Goal: Transaction & Acquisition: Purchase product/service

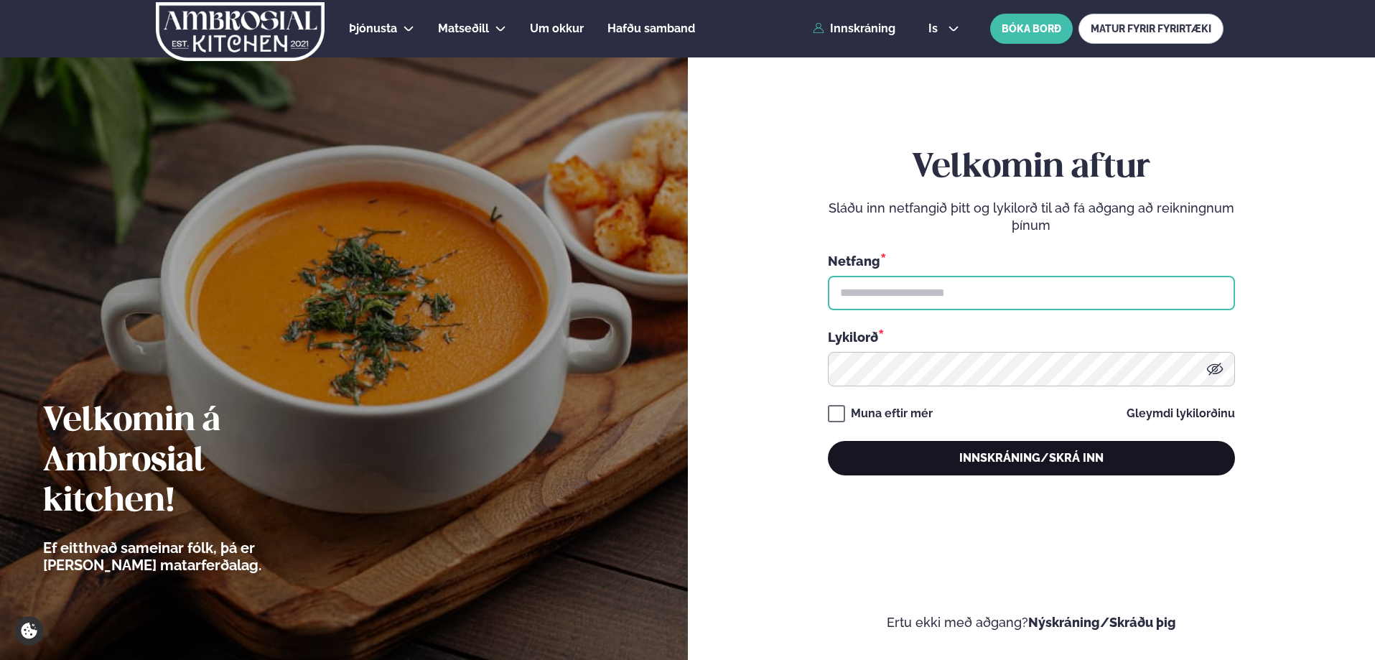
type input "**********"
click at [999, 447] on button "Innskráning/Skrá inn" at bounding box center [1031, 458] width 407 height 34
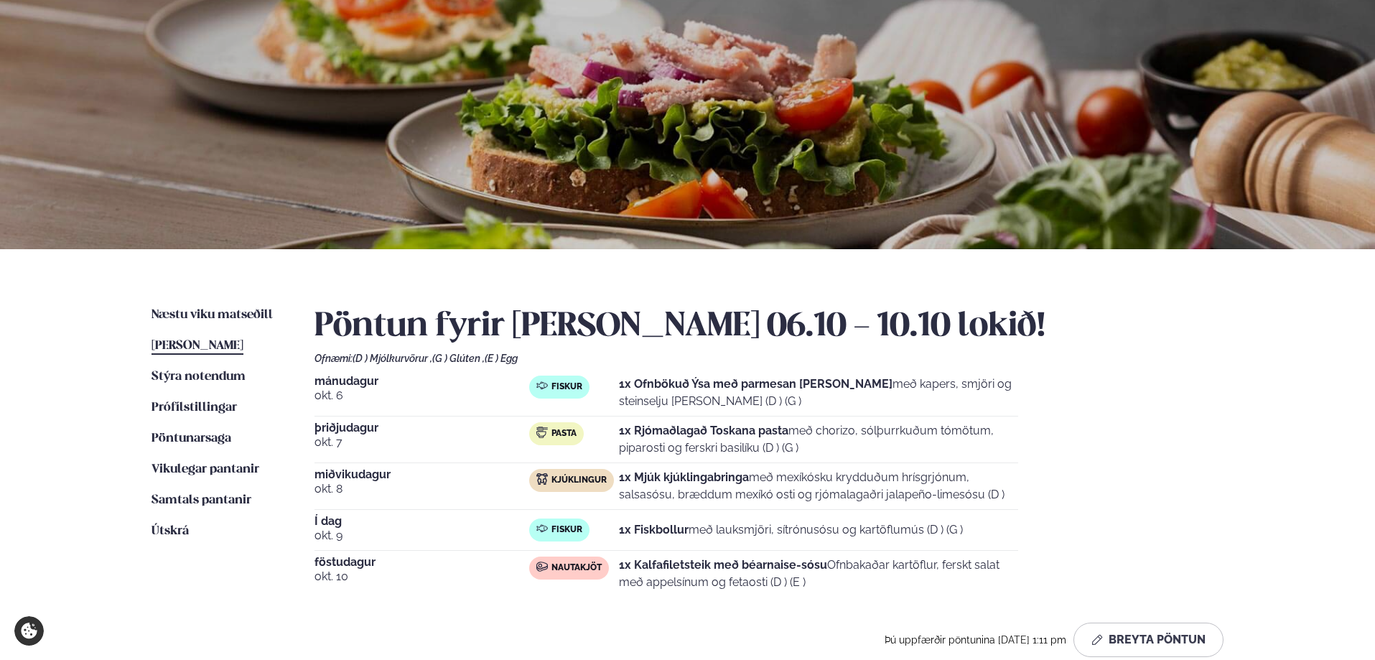
scroll to position [72, 0]
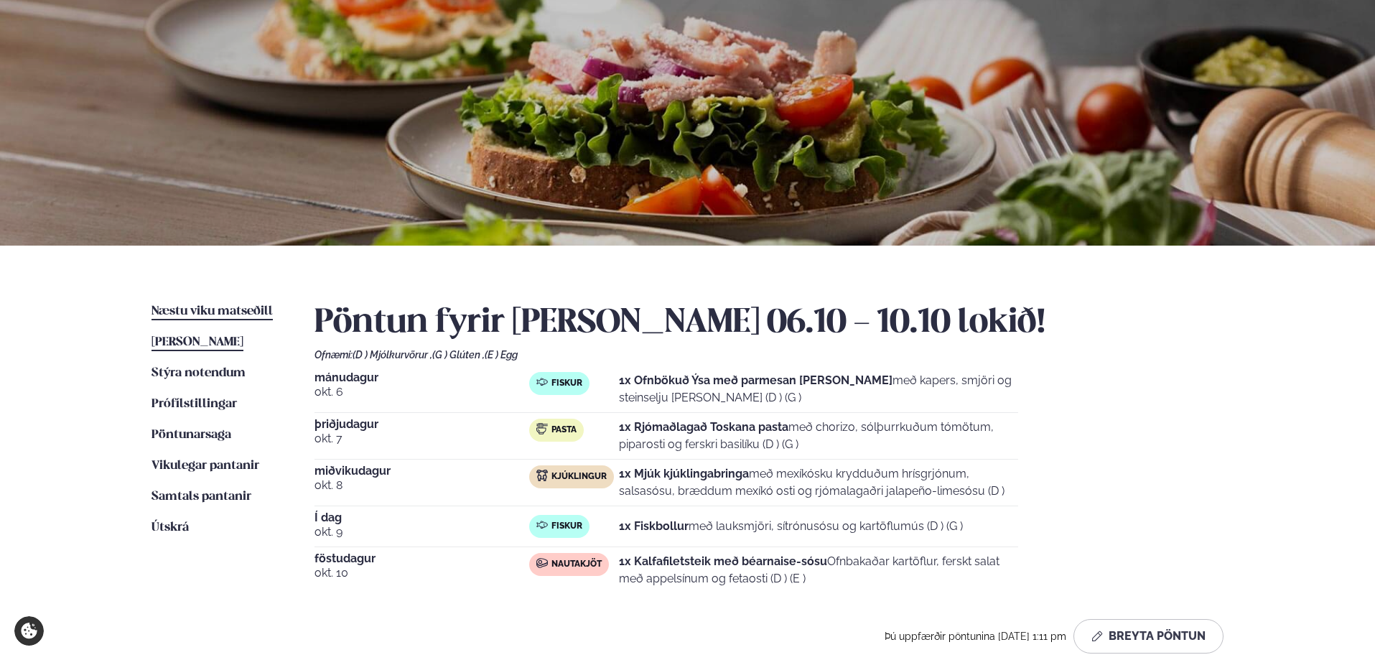
click at [164, 310] on span "Næstu viku matseðill" at bounding box center [211, 311] width 121 height 12
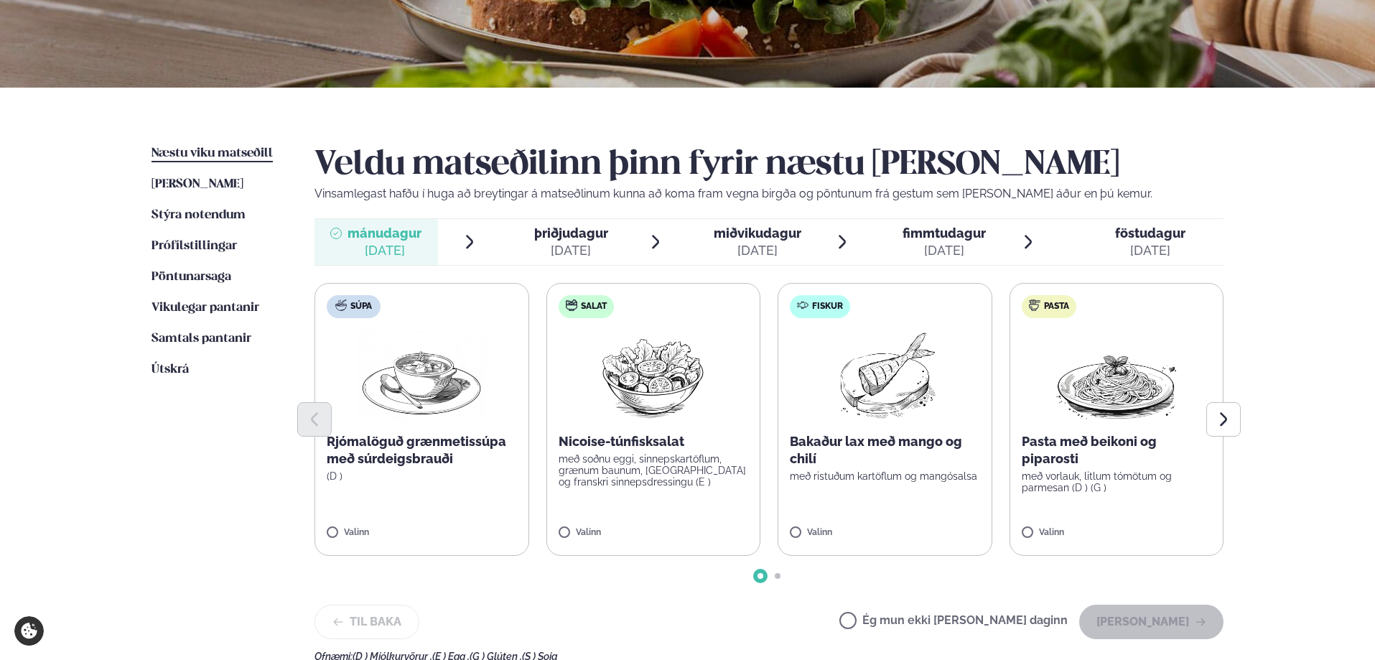
scroll to position [359, 0]
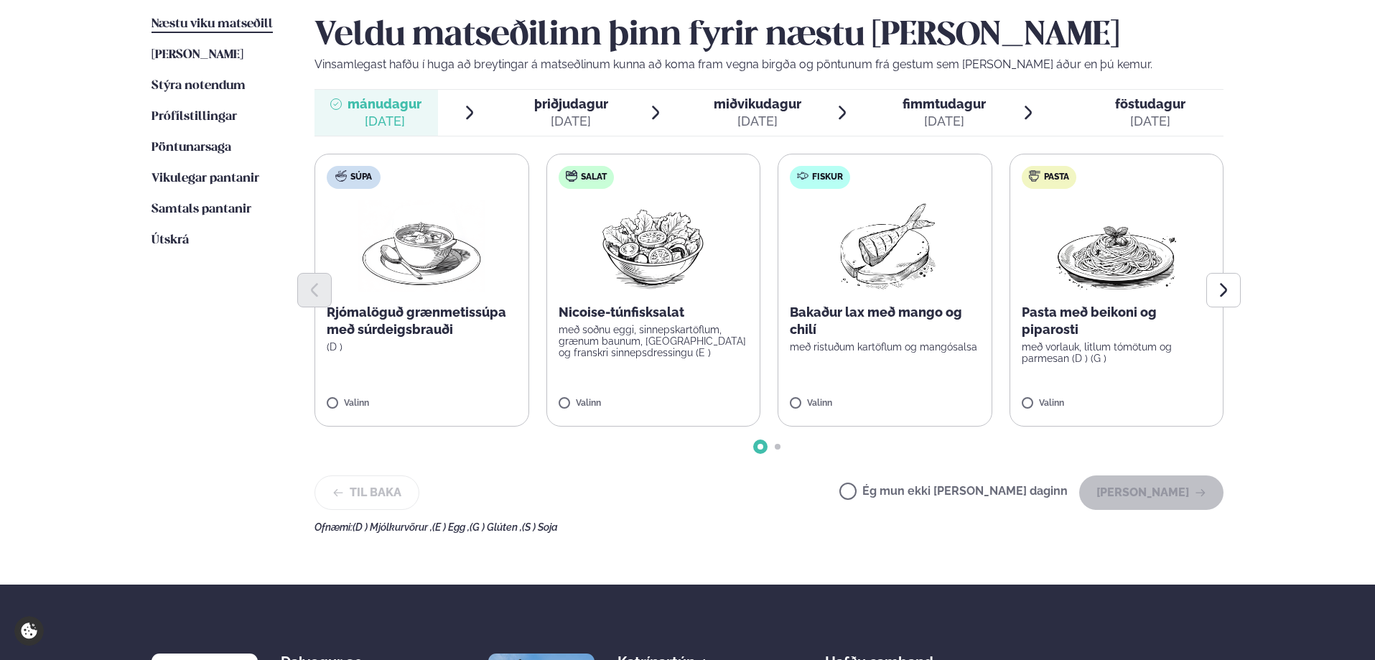
click at [914, 294] on div at bounding box center [768, 290] width 909 height 34
click at [818, 392] on label "Fiskur Bakaður lax með mango og chilí með ristuðum kartöflum og mangósalsa Vali…" at bounding box center [885, 290] width 215 height 273
click at [1113, 494] on button "[PERSON_NAME]" at bounding box center [1151, 492] width 144 height 34
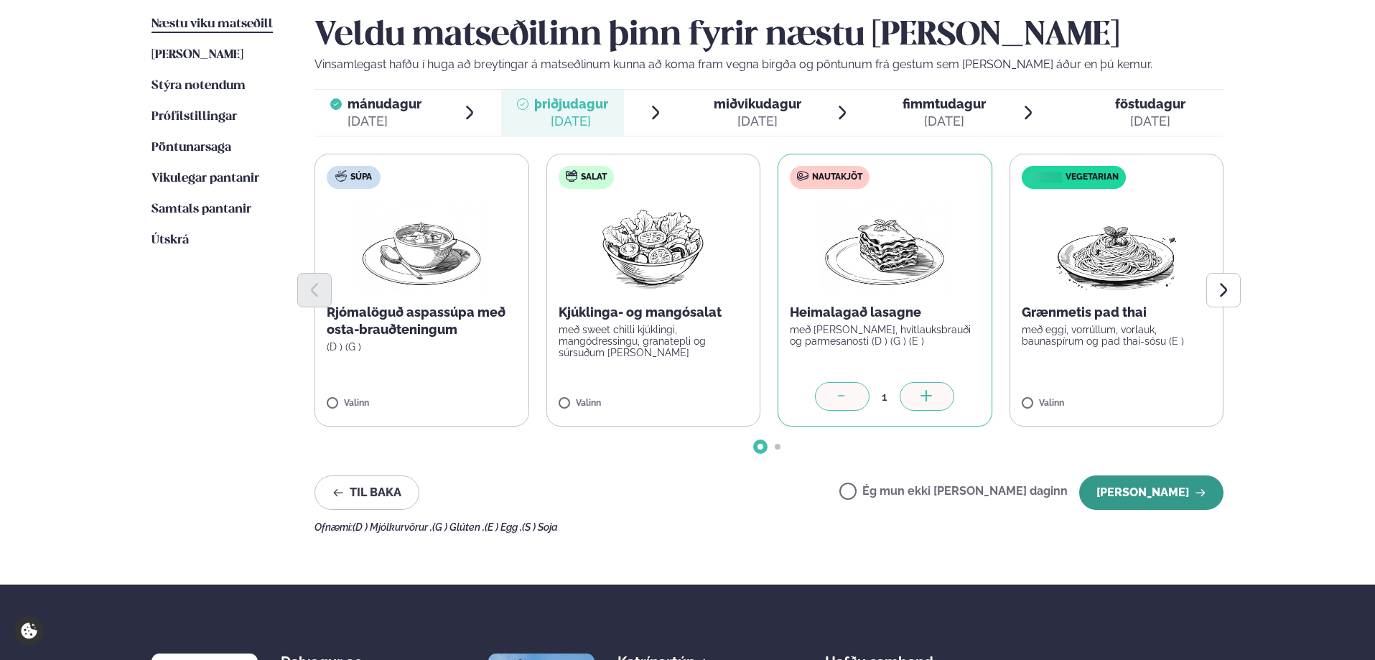
click at [1144, 491] on button "[PERSON_NAME]" at bounding box center [1151, 492] width 144 height 34
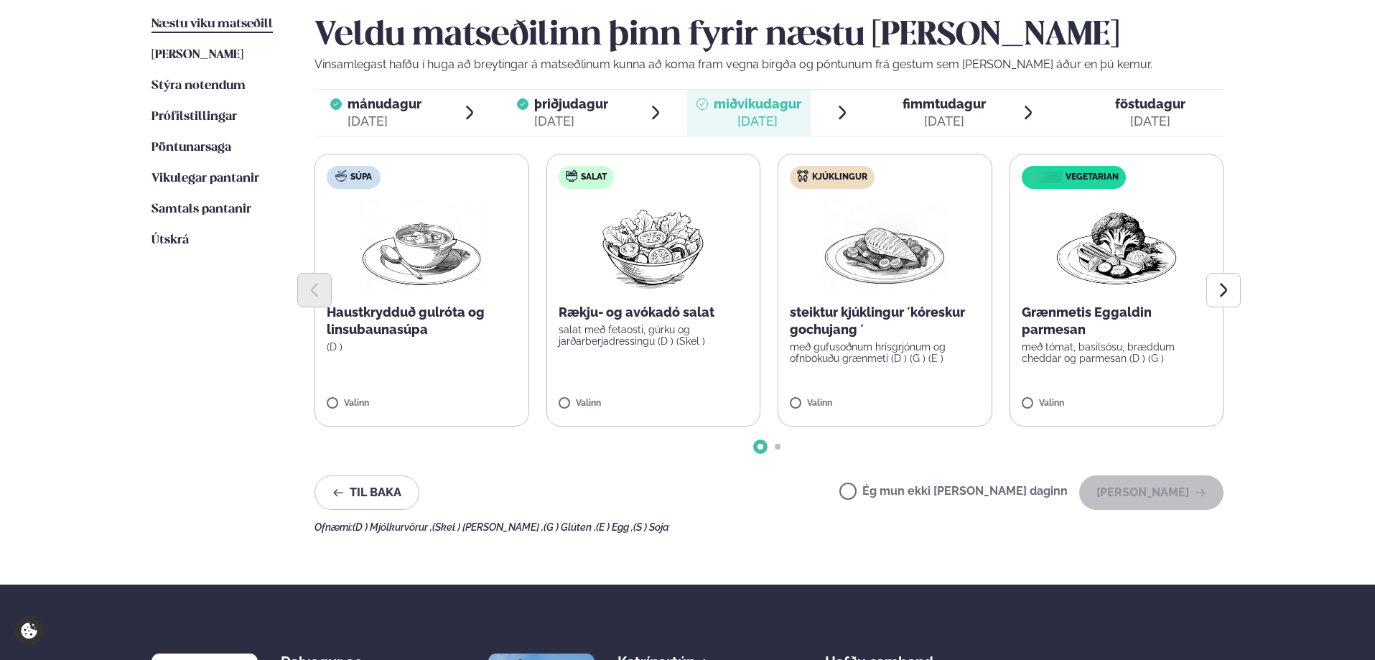
click at [933, 334] on p "steiktur kjúklingur ´kóreskur gochujang ´" at bounding box center [885, 321] width 190 height 34
click at [1139, 493] on button "[PERSON_NAME]" at bounding box center [1151, 492] width 144 height 34
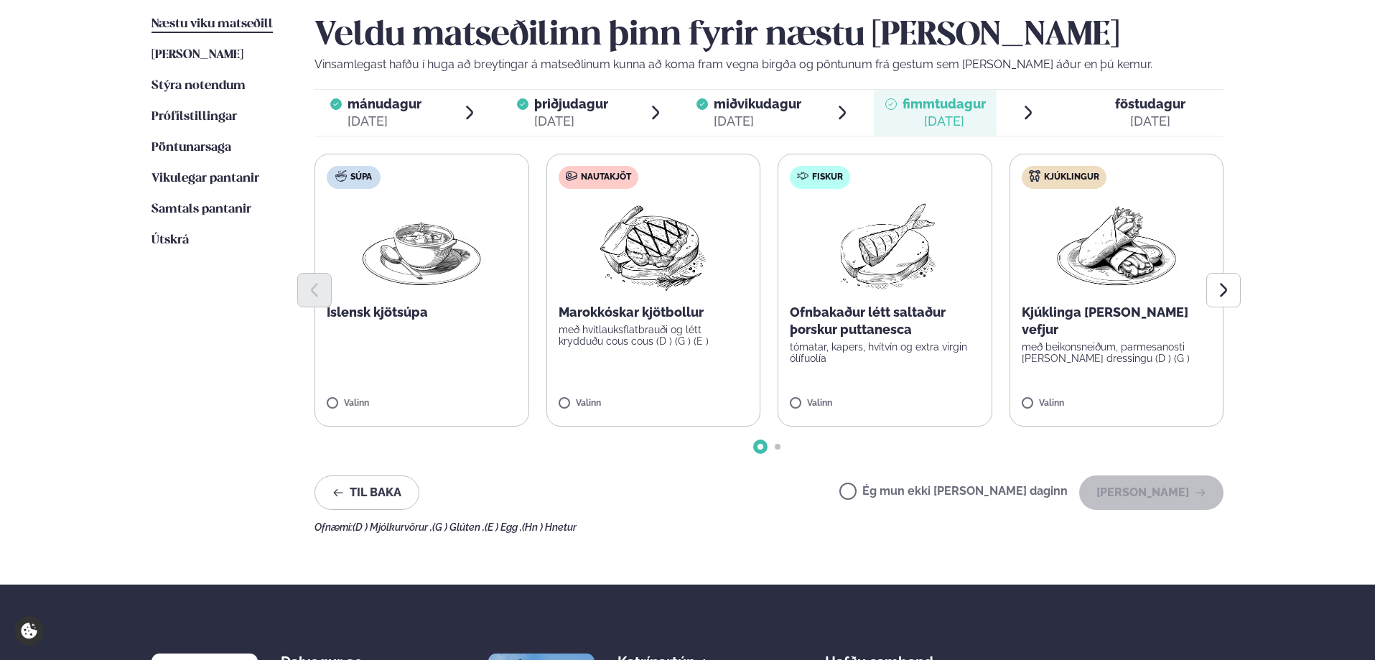
click at [682, 318] on p "Marokkóskar kjötbollur" at bounding box center [654, 312] width 190 height 17
click at [1134, 485] on button "[PERSON_NAME]" at bounding box center [1151, 492] width 144 height 34
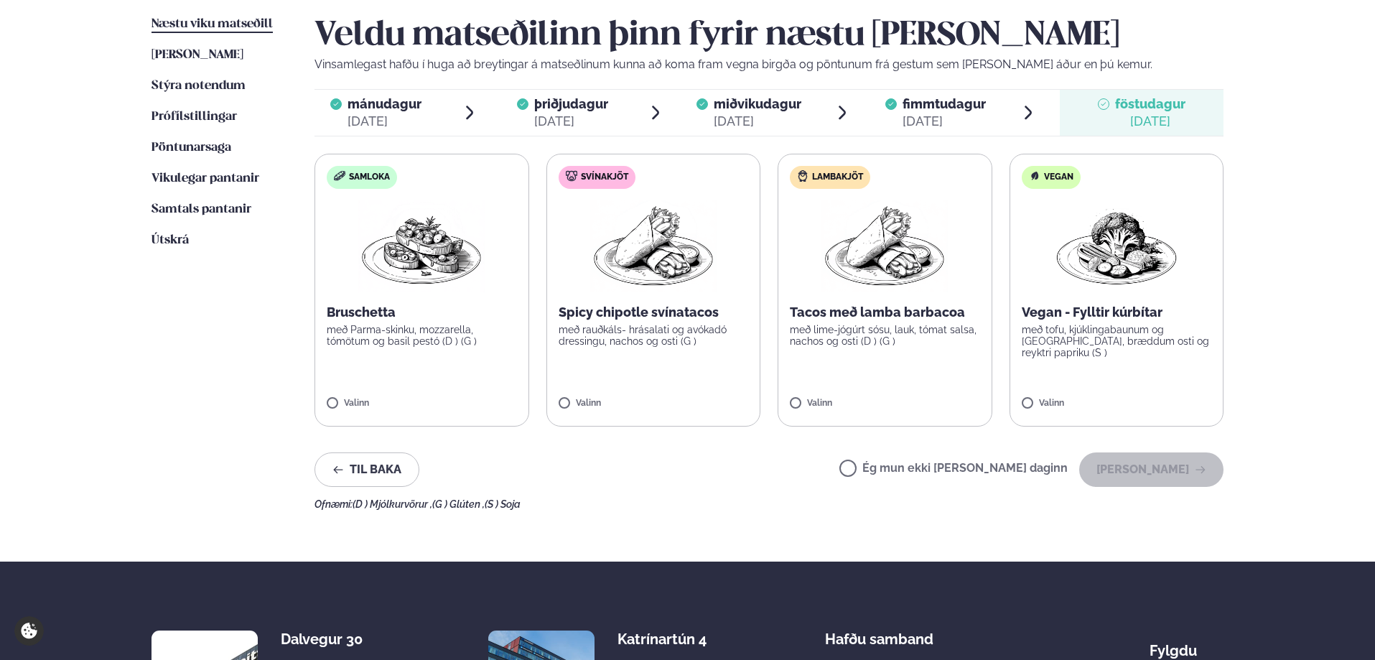
click at [437, 296] on label "Samloka Bruschetta með Parma-skinku, mozzarella, tómötum og basil pestó (D ) (G…" at bounding box center [421, 290] width 215 height 273
click at [1119, 463] on button "[PERSON_NAME]" at bounding box center [1151, 469] width 144 height 34
